Goal: Find specific page/section: Find specific page/section

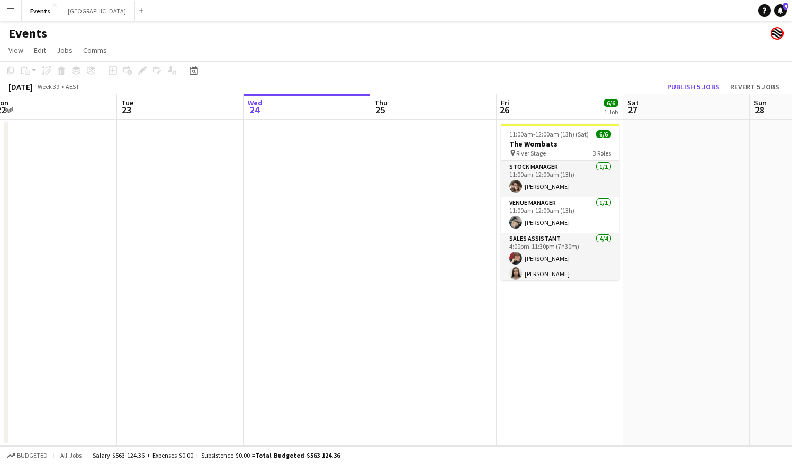
drag, startPoint x: 119, startPoint y: 146, endPoint x: 398, endPoint y: 181, distance: 281.2
click at [392, 181] on app-calendar-viewport "Sat 20 Sun 21 Mon 22 Tue 23 Wed 24 Thu 25 Fri 26 6/6 1 Job Sat 27 Sun 28 Mon 29…" at bounding box center [396, 270] width 792 height 352
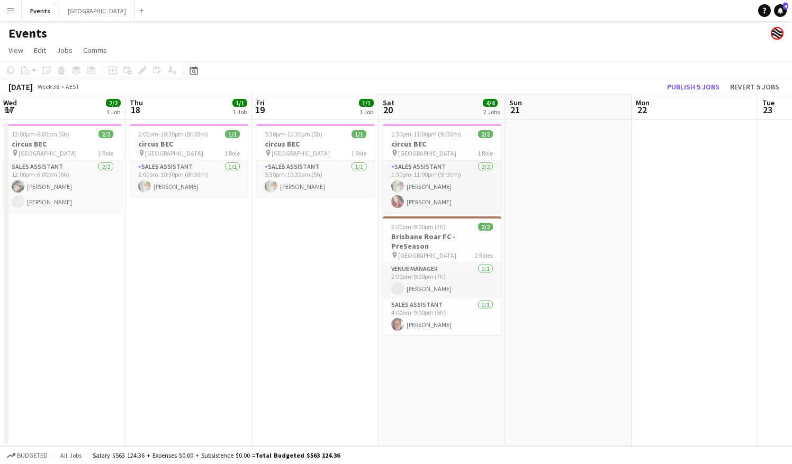
drag, startPoint x: 58, startPoint y: 242, endPoint x: 551, endPoint y: 242, distance: 492.4
click at [557, 239] on app-calendar-viewport "Mon 15 Tue 16 Wed 17 2/2 1 Job Thu 18 1/1 1 Job Fri 19 1/1 1 Job Sat 20 4/4 2 J…" at bounding box center [396, 270] width 792 height 352
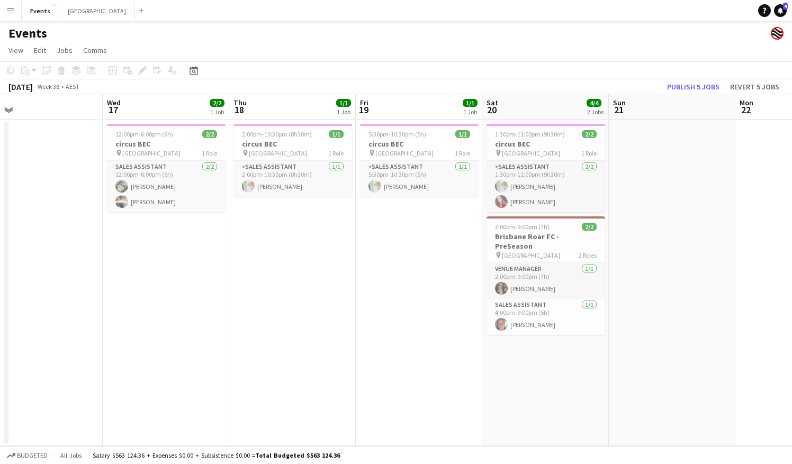
drag, startPoint x: 94, startPoint y: 245, endPoint x: 187, endPoint y: 242, distance: 93.2
click at [178, 244] on app-calendar-viewport "Sun 14 Mon 15 Tue 16 Wed 17 2/2 1 Job Thu 18 1/1 1 Job Fri 19 1/1 1 Job Sat 20 …" at bounding box center [396, 270] width 792 height 352
click at [71, 11] on button "Sydney Close" at bounding box center [97, 11] width 76 height 21
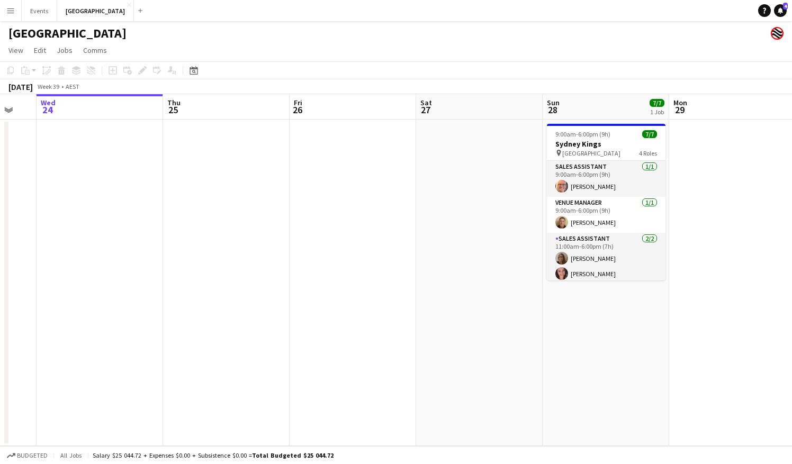
scroll to position [0, 469]
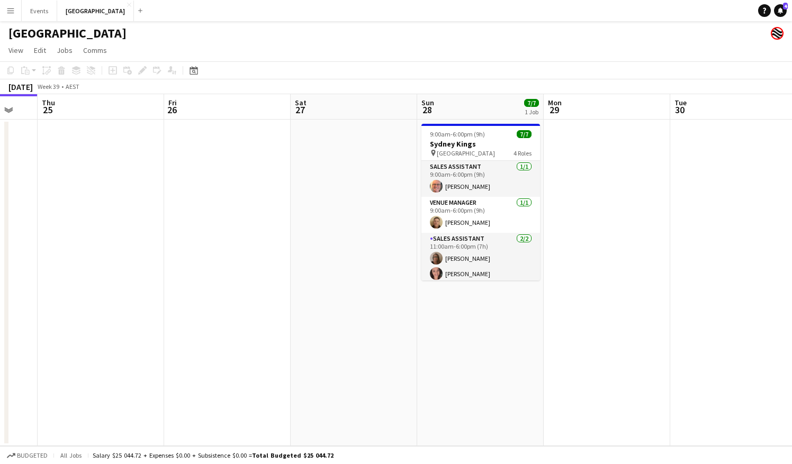
drag, startPoint x: 578, startPoint y: 186, endPoint x: 371, endPoint y: 202, distance: 208.2
click at [371, 202] on app-calendar-viewport "Sun 21 Mon 22 Tue 23 Wed 24 Thu 25 Fri 26 Sat 27 Sun 28 7/7 1 Job Mon 29 Tue 30…" at bounding box center [396, 270] width 792 height 352
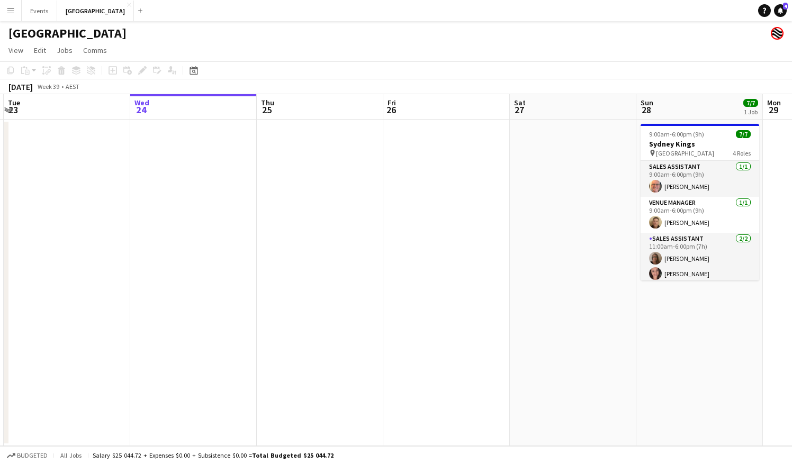
scroll to position [0, 244]
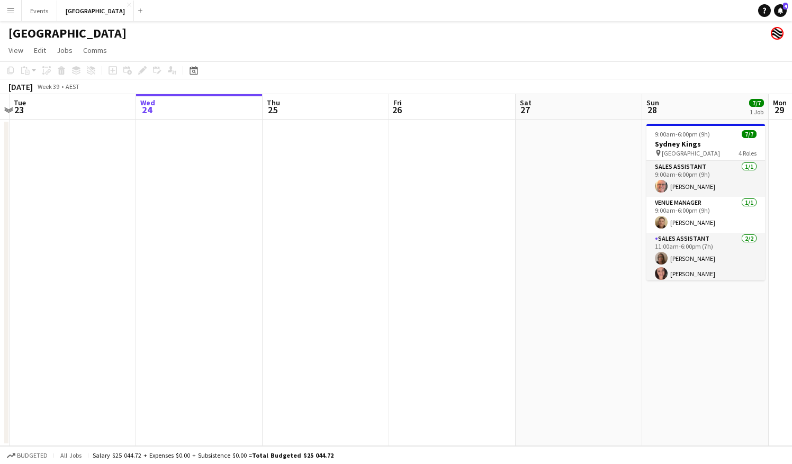
drag, startPoint x: 232, startPoint y: 231, endPoint x: 411, endPoint y: 257, distance: 181.4
click at [412, 257] on app-calendar-viewport "Sun 21 Mon 22 Tue 23 Wed 24 Thu 25 Fri 26 Sat 27 Sun 28 7/7 1 Job Mon 29 Tue 30…" at bounding box center [396, 270] width 792 height 352
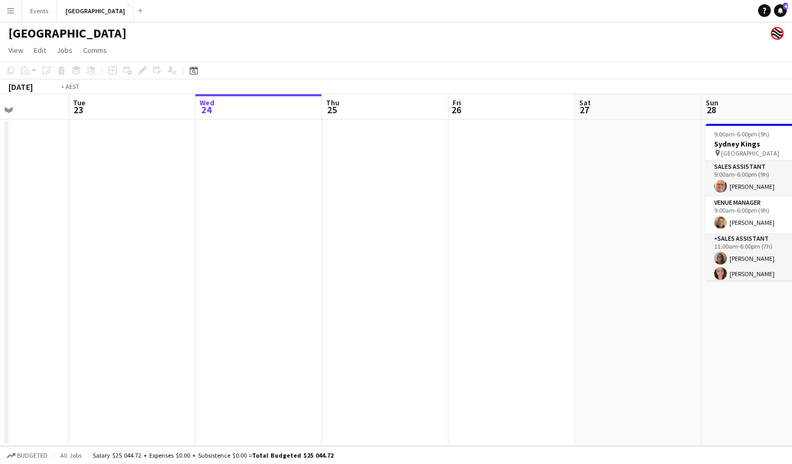
drag, startPoint x: 331, startPoint y: 243, endPoint x: 400, endPoint y: 197, distance: 83.3
click at [500, 257] on app-calendar-viewport "Sat 20 Sun 21 Mon 22 Tue 23 Wed 24 Thu 25 Fri 26 Sat 27 Sun 28 7/7 1 Job Mon 29…" at bounding box center [396, 270] width 792 height 352
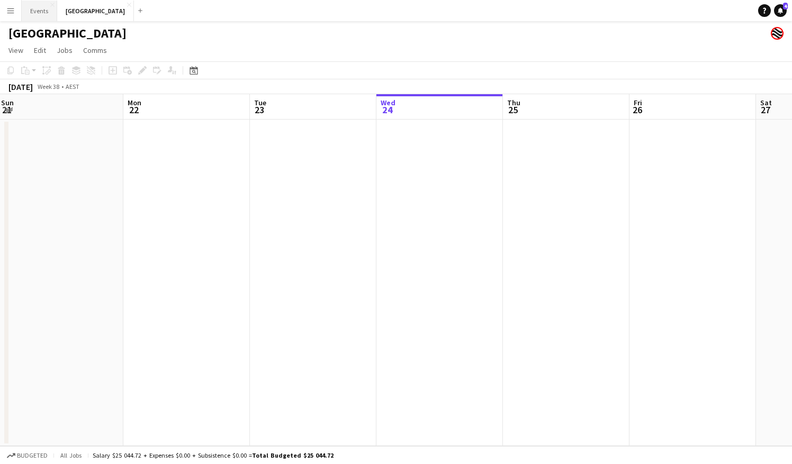
click at [38, 10] on button "Events Close" at bounding box center [39, 11] width 35 height 21
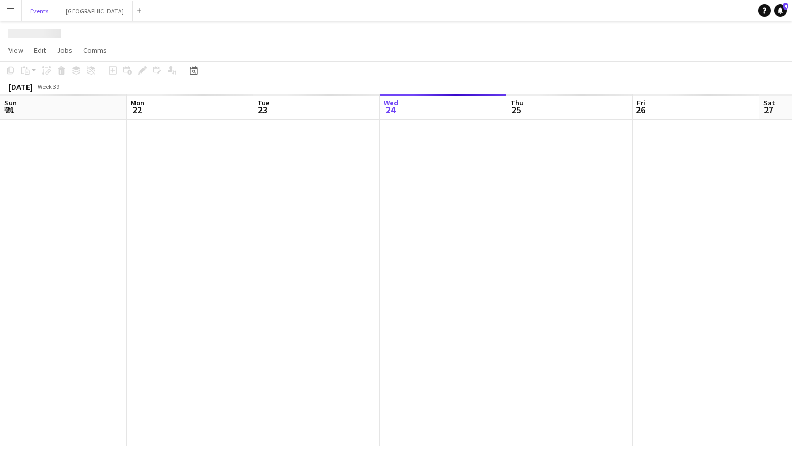
scroll to position [0, 253]
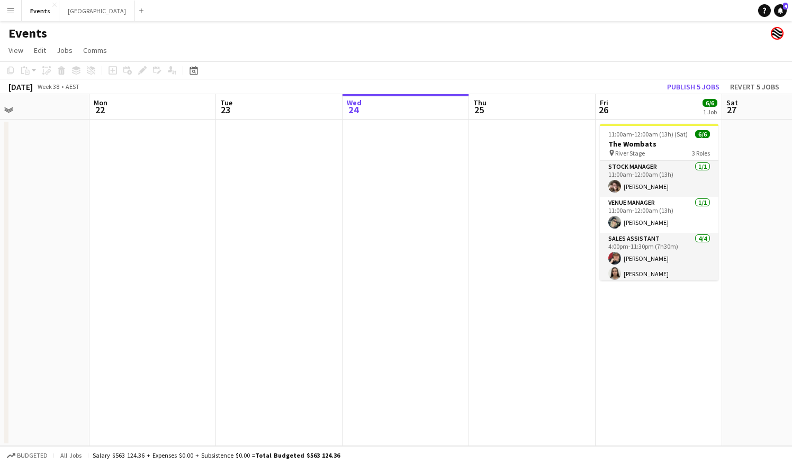
drag, startPoint x: 274, startPoint y: 201, endPoint x: 419, endPoint y: 208, distance: 144.7
click at [419, 208] on app-calendar-viewport "Fri 19 Sat 20 Sun 21 Mon 22 Tue 23 Wed 24 Thu 25 Fri 26 6/6 1 Job Sat 27 Sun 28…" at bounding box center [396, 270] width 792 height 352
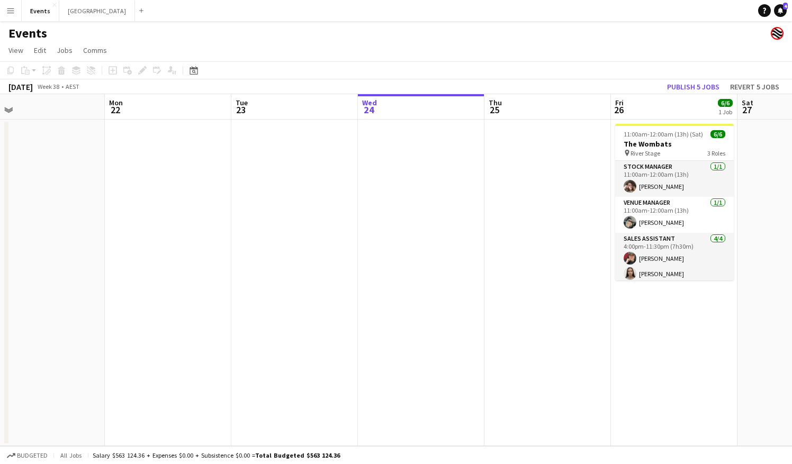
scroll to position [0, 290]
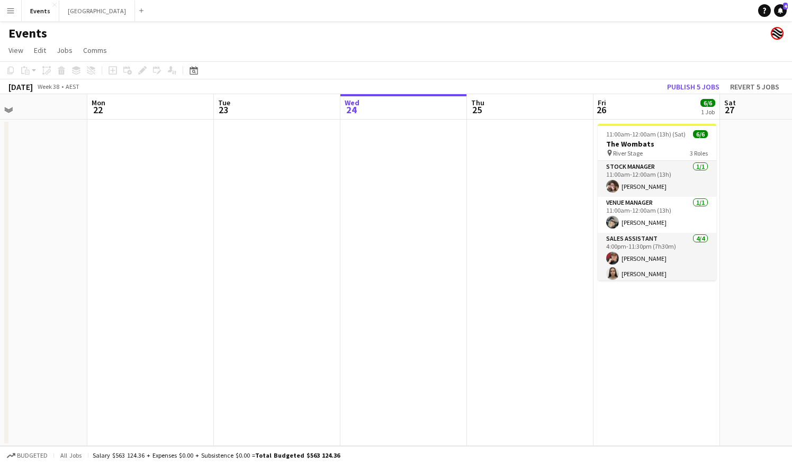
drag, startPoint x: 218, startPoint y: 209, endPoint x: 428, endPoint y: 214, distance: 209.7
click at [456, 206] on app-calendar-viewport "Fri 19 1/1 1 Job Sat 20 4/4 2 Jobs Sun 21 Mon 22 Tue 23 Wed 24 Thu 25 Fri 26 6/…" at bounding box center [396, 270] width 792 height 352
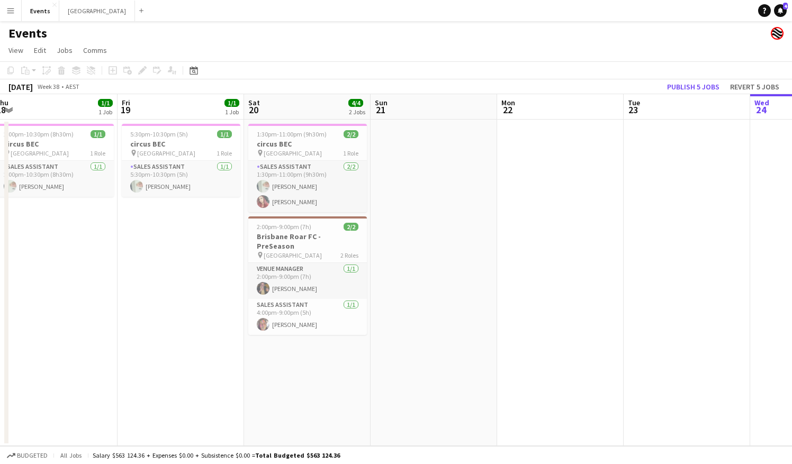
drag, startPoint x: 300, startPoint y: 185, endPoint x: 164, endPoint y: 197, distance: 136.1
click at [156, 195] on app-calendar-viewport "Mon 15 Tue 16 Wed 17 2/2 1 Job Thu 18 1/1 1 Job Fri 19 1/1 1 Job Sat 20 4/4 2 J…" at bounding box center [396, 270] width 792 height 352
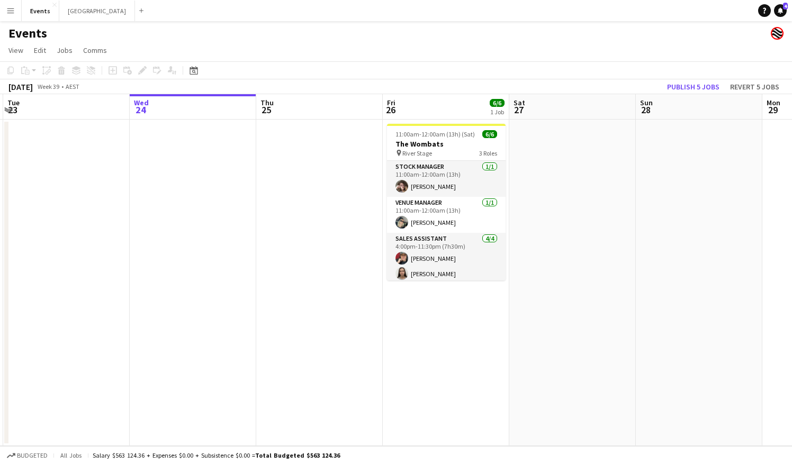
drag, startPoint x: 640, startPoint y: 199, endPoint x: 271, endPoint y: 215, distance: 368.9
click at [271, 215] on app-calendar-viewport "Fri 19 1/1 1 Job Sat 20 4/4 2 Jobs Sun 21 Mon 22 Tue 23 Wed 24 Thu 25 Fri 26 6/…" at bounding box center [396, 270] width 792 height 352
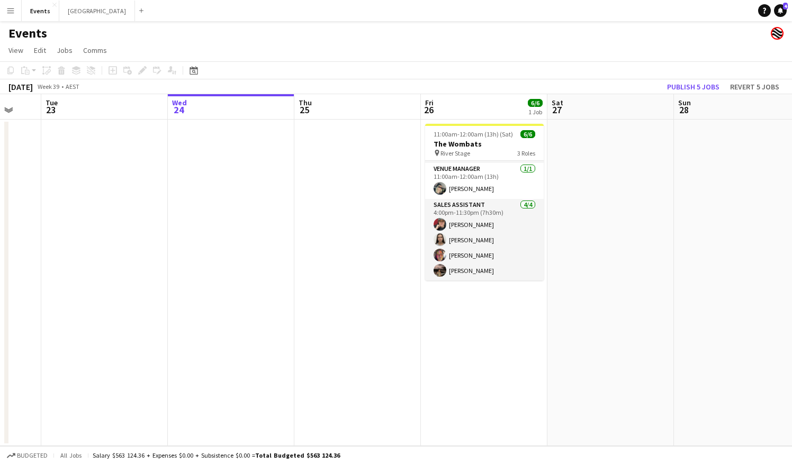
scroll to position [0, 499]
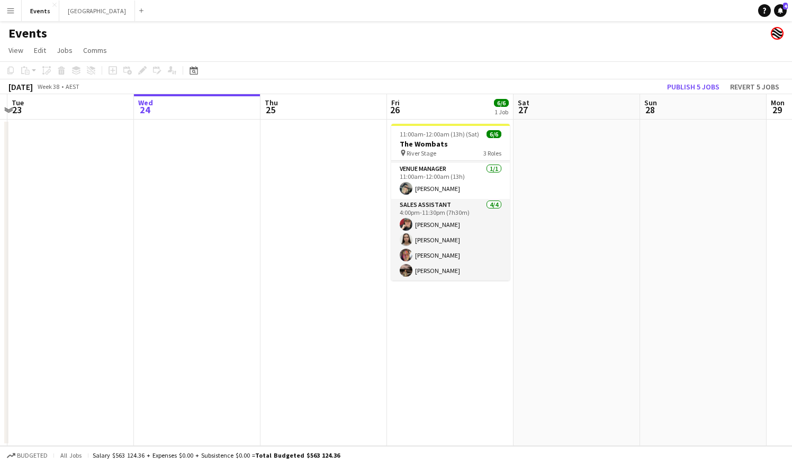
drag, startPoint x: 261, startPoint y: 308, endPoint x: 273, endPoint y: 316, distance: 14.5
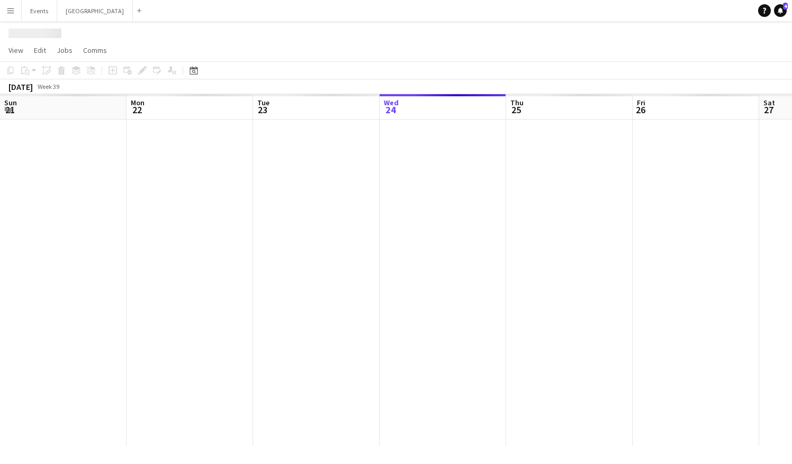
scroll to position [0, 253]
